Goal: Information Seeking & Learning: Learn about a topic

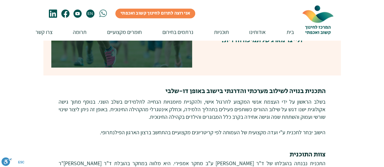
scroll to position [576, 0]
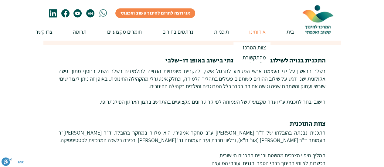
click at [259, 31] on p "אודותינו" at bounding box center [257, 31] width 22 height 17
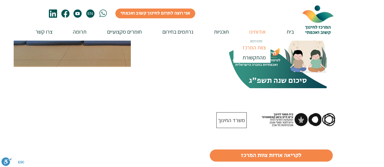
click at [259, 48] on p "צוות המרכז" at bounding box center [254, 47] width 29 height 10
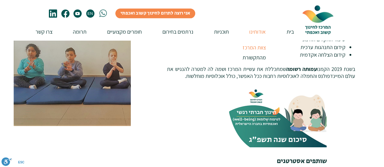
scroll to position [82, 0]
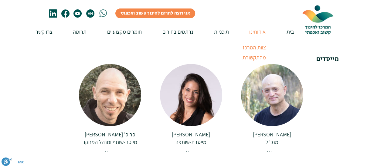
scroll to position [121, 0]
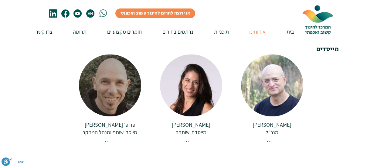
click at [116, 129] on span "מייסד-שותף ומנהל המחקר" at bounding box center [109, 132] width 55 height 7
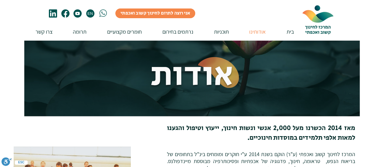
scroll to position [121, 0]
